Goal: Transaction & Acquisition: Purchase product/service

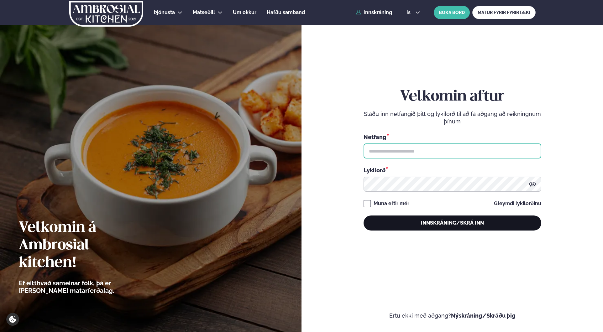
type input "**********"
click at [462, 224] on button "Innskráning/Skrá inn" at bounding box center [452, 223] width 178 height 15
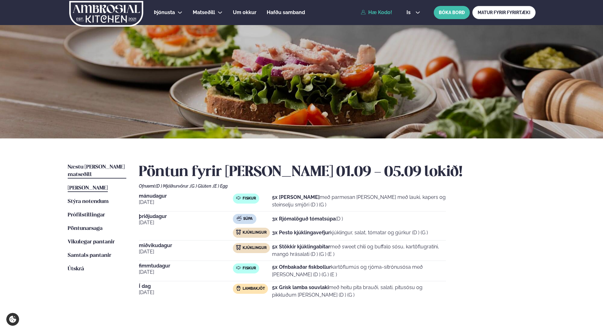
click at [101, 164] on link "Næstu [PERSON_NAME] matseðill Næsta vika" at bounding box center [97, 171] width 59 height 15
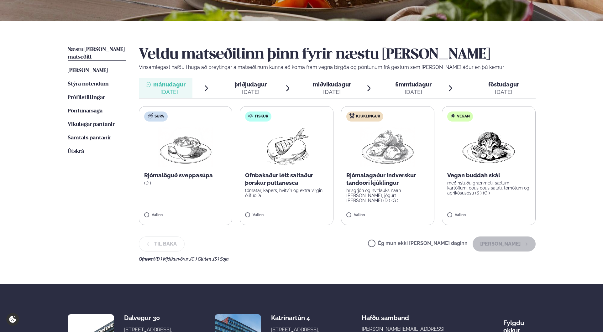
scroll to position [119, 0]
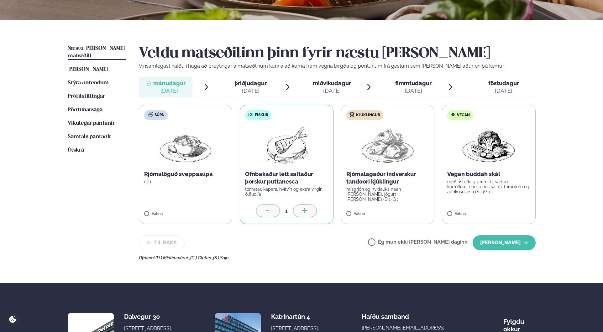
click at [306, 209] on icon at bounding box center [305, 211] width 6 height 6
click at [513, 245] on button "[PERSON_NAME]" at bounding box center [503, 242] width 63 height 15
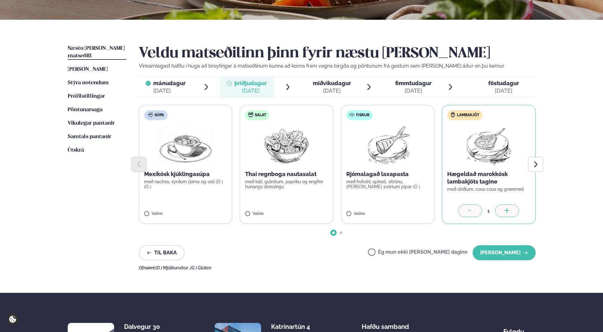
click at [508, 208] on icon at bounding box center [507, 211] width 6 height 6
click at [509, 258] on button "[PERSON_NAME]" at bounding box center [503, 252] width 63 height 15
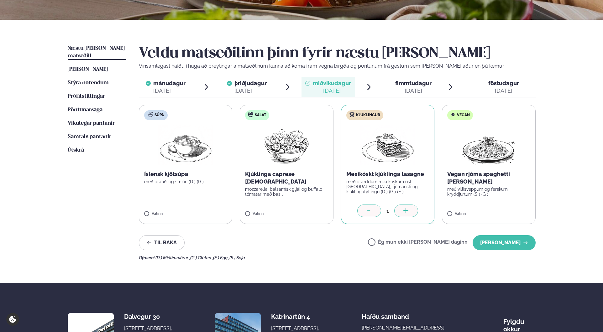
click at [414, 214] on div at bounding box center [406, 211] width 24 height 13
click at [413, 214] on div at bounding box center [406, 211] width 24 height 13
click at [501, 245] on button "[PERSON_NAME]" at bounding box center [503, 242] width 63 height 15
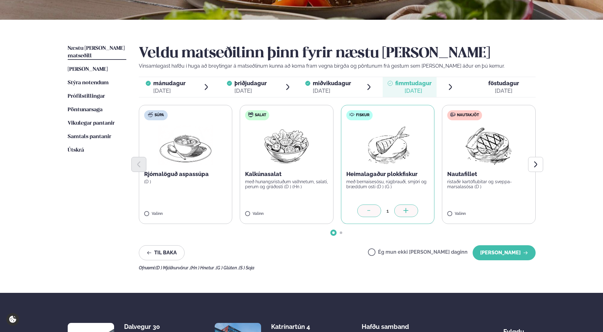
click at [410, 210] on div at bounding box center [406, 211] width 24 height 13
click at [368, 208] on icon at bounding box center [369, 211] width 6 height 6
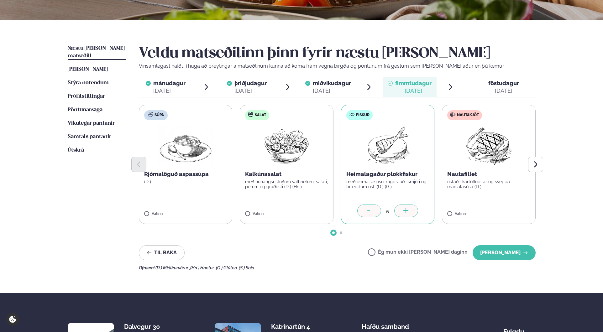
click at [368, 208] on icon at bounding box center [369, 211] width 6 height 6
click at [450, 211] on label "Nautakjöt Nautafillet ristaðir kartöflubitar og sveppa- marsalasósa (D ) Valinn" at bounding box center [489, 164] width 94 height 119
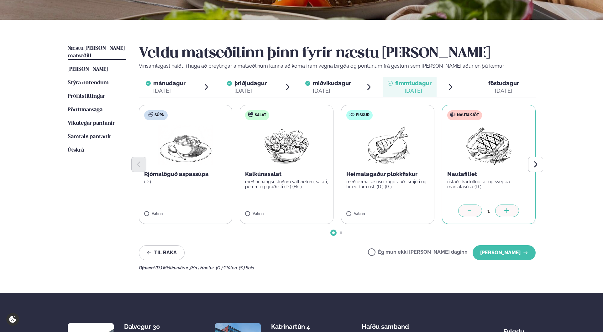
click at [501, 210] on div at bounding box center [507, 211] width 24 height 13
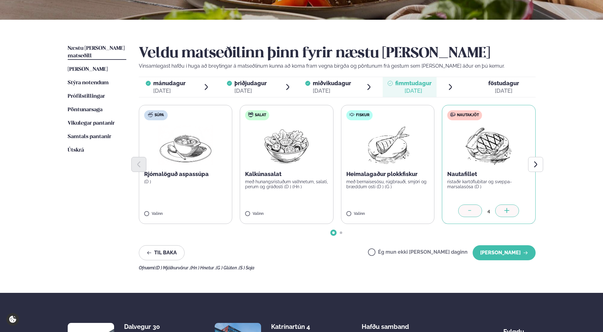
click at [501, 210] on div at bounding box center [507, 211] width 24 height 13
click at [467, 206] on div at bounding box center [470, 211] width 24 height 13
click at [471, 211] on icon at bounding box center [470, 211] width 6 height 6
click at [501, 255] on button "[PERSON_NAME]" at bounding box center [503, 252] width 63 height 15
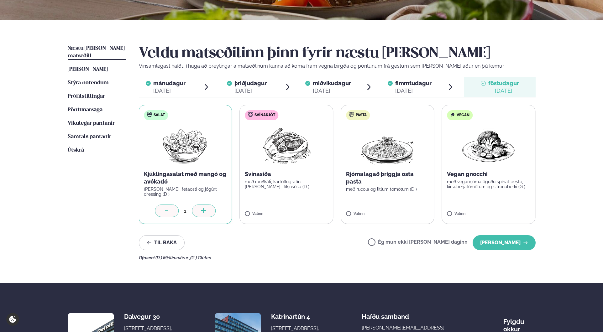
click at [204, 213] on icon at bounding box center [204, 211] width 6 height 6
click at [303, 208] on icon at bounding box center [305, 211] width 6 height 6
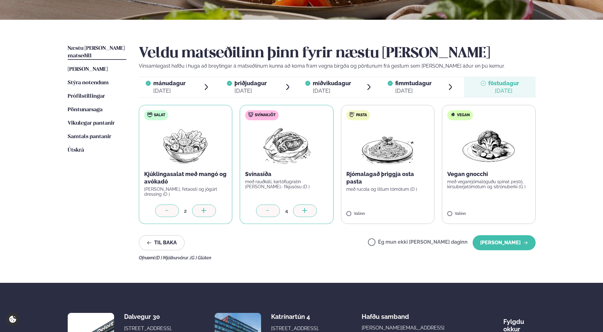
click at [269, 213] on icon at bounding box center [268, 211] width 6 height 6
click at [171, 212] on div at bounding box center [167, 211] width 24 height 13
click at [204, 212] on icon at bounding box center [204, 211] width 6 height 6
click at [204, 208] on icon at bounding box center [204, 211] width 6 height 6
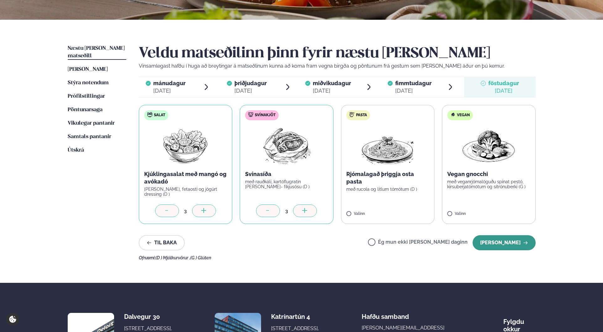
click at [509, 246] on button "[PERSON_NAME]" at bounding box center [503, 242] width 63 height 15
